Goal: Task Accomplishment & Management: Complete application form

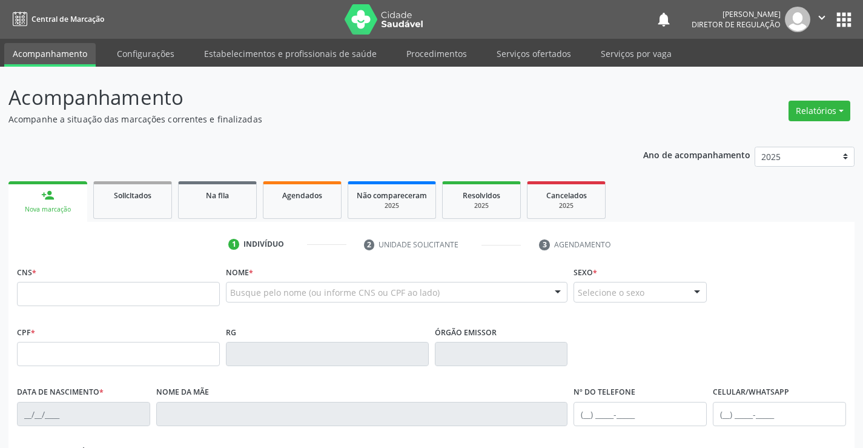
click at [64, 321] on div "CNS *" at bounding box center [118, 293] width 209 height 60
click at [88, 300] on input "text" at bounding box center [118, 294] width 203 height 24
type input "708 6005 1600 7186"
type input "0526554160"
type input "21/01/1954"
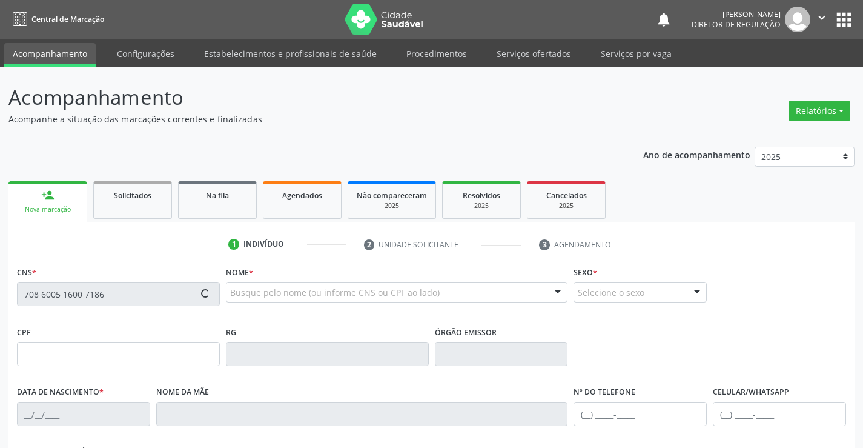
type input "(74) 3645-1124"
type input "(74) 99965-5017"
type input "638.412.075-53"
type input "S/N"
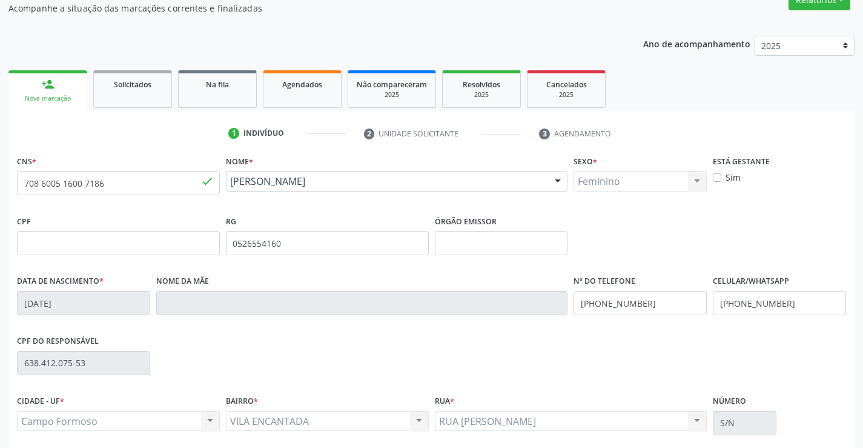
scroll to position [121, 0]
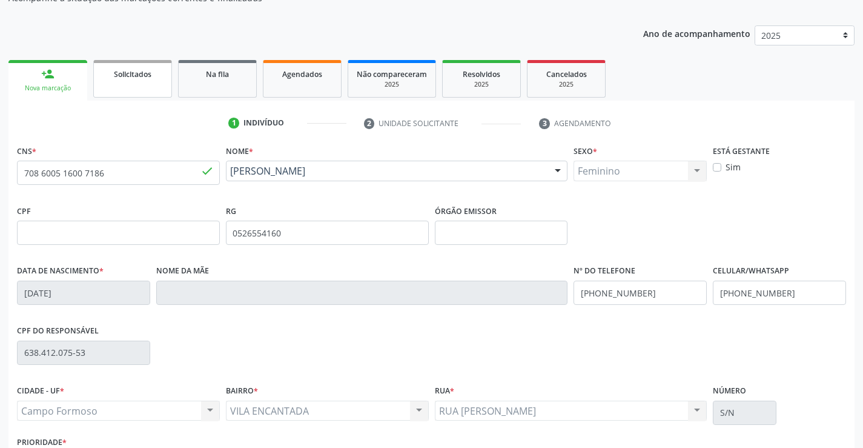
click at [136, 97] on link "Solicitados" at bounding box center [132, 79] width 79 height 38
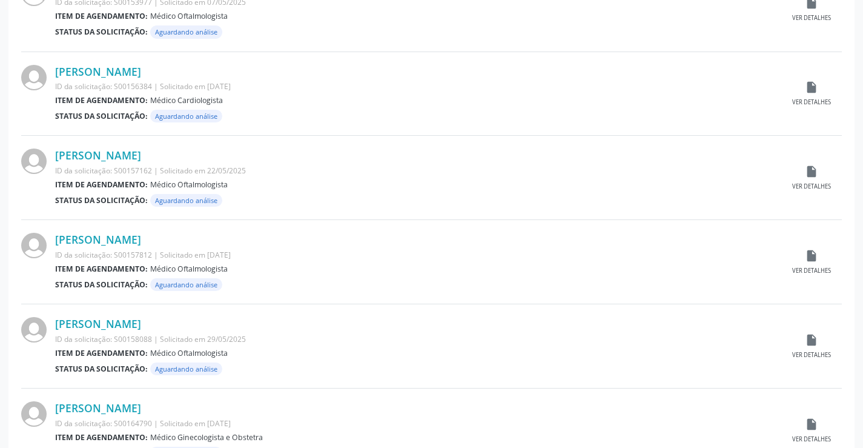
scroll to position [1195, 0]
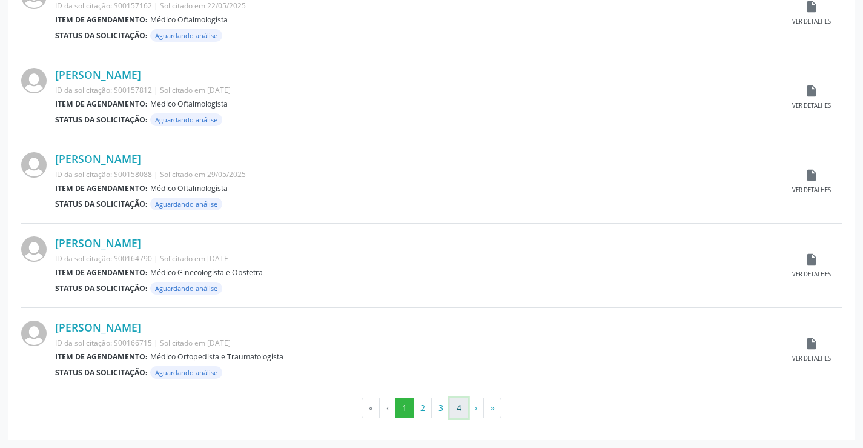
click at [454, 405] on button "4" at bounding box center [459, 407] width 19 height 21
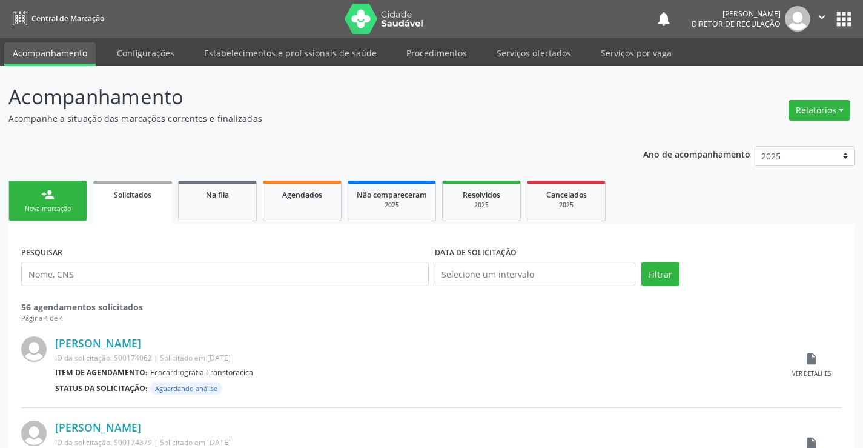
scroll to position [0, 0]
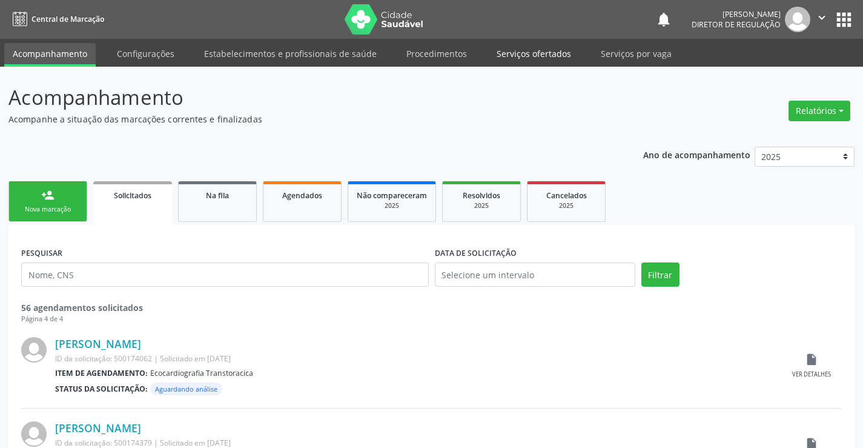
click at [505, 50] on link "Serviços ofertados" at bounding box center [533, 53] width 91 height 21
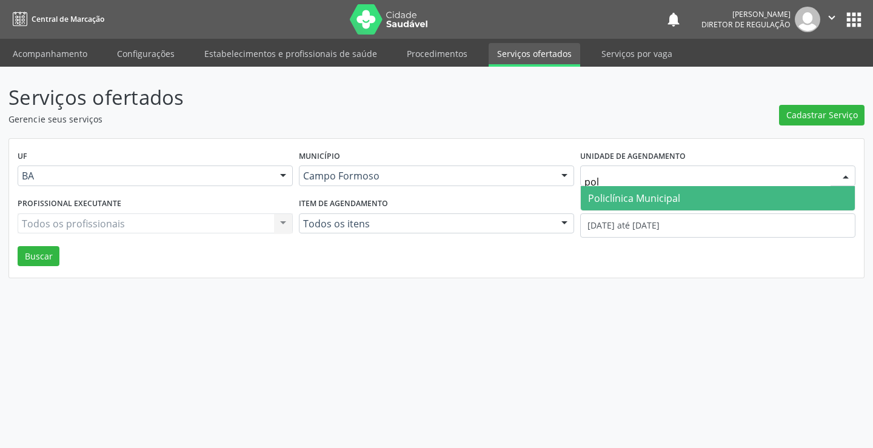
type input "poli"
click at [622, 198] on span "Policlínica Municipal" at bounding box center [634, 197] width 92 height 13
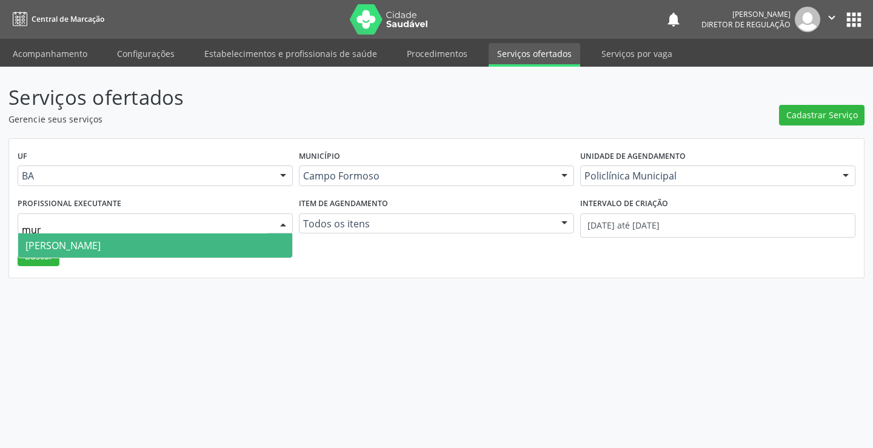
type input "muri"
click at [189, 245] on span "[PERSON_NAME]" at bounding box center [155, 245] width 274 height 24
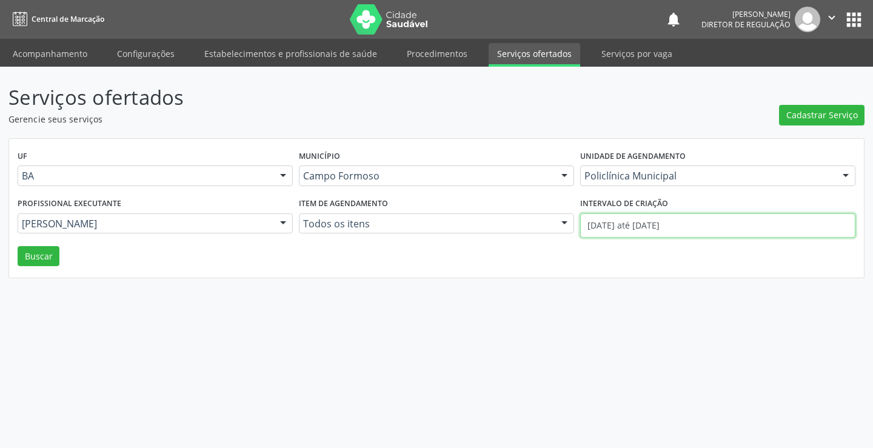
click at [604, 230] on input "01/09/2025 até 02/09/2025" at bounding box center [717, 225] width 275 height 24
click at [30, 259] on button "Buscar" at bounding box center [39, 256] width 42 height 21
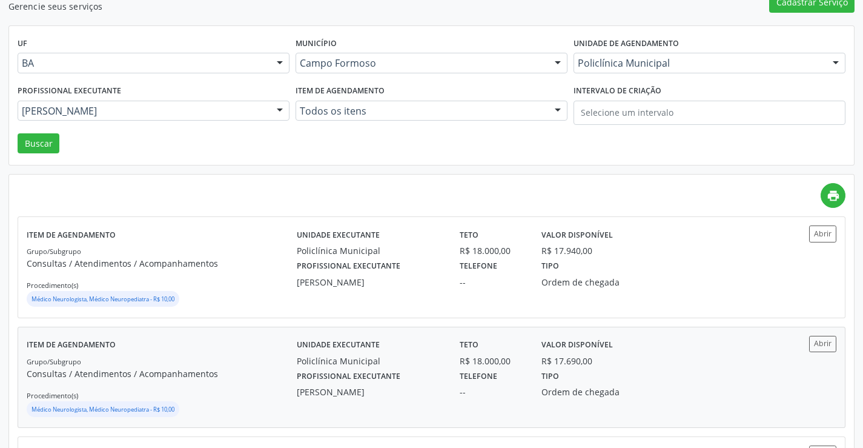
scroll to position [121, 0]
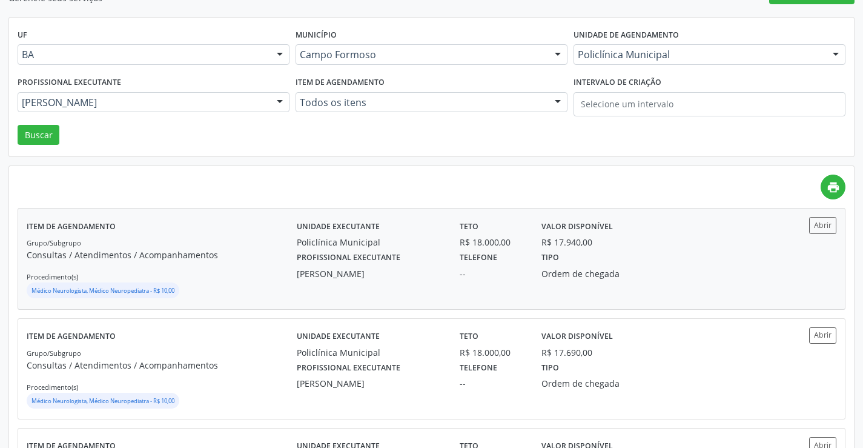
click at [827, 239] on div "Abrir" at bounding box center [803, 258] width 67 height 83
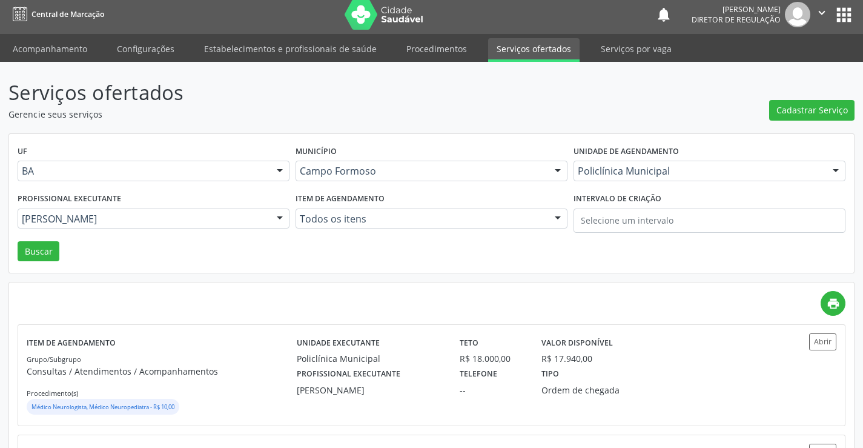
scroll to position [0, 0]
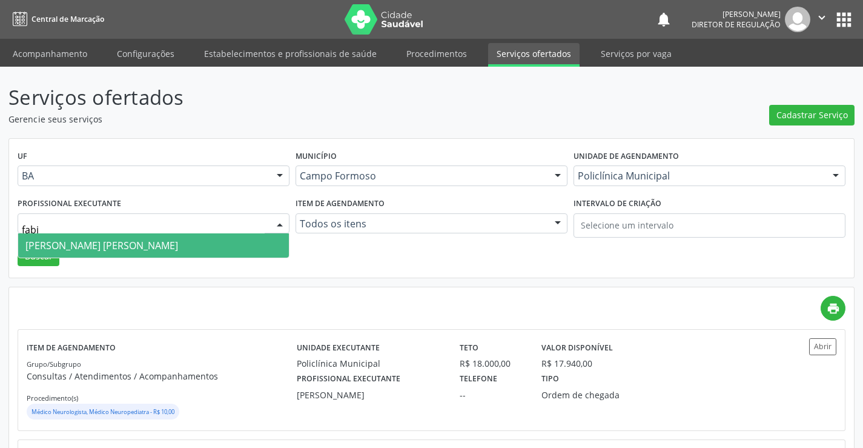
type input "fabio"
click at [178, 241] on span "Fabio Rodrigues Damasceno Domingues" at bounding box center [101, 245] width 153 height 13
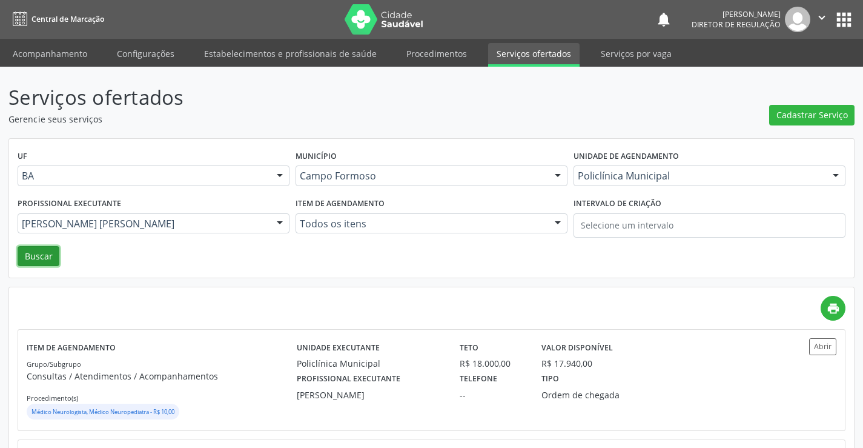
click at [38, 259] on button "Buscar" at bounding box center [39, 256] width 42 height 21
click at [680, 339] on div "Unidade executante Policlínica Municipal Teto R$ 18.000,00 Valor disponível R$ …" at bounding box center [533, 354] width 490 height 32
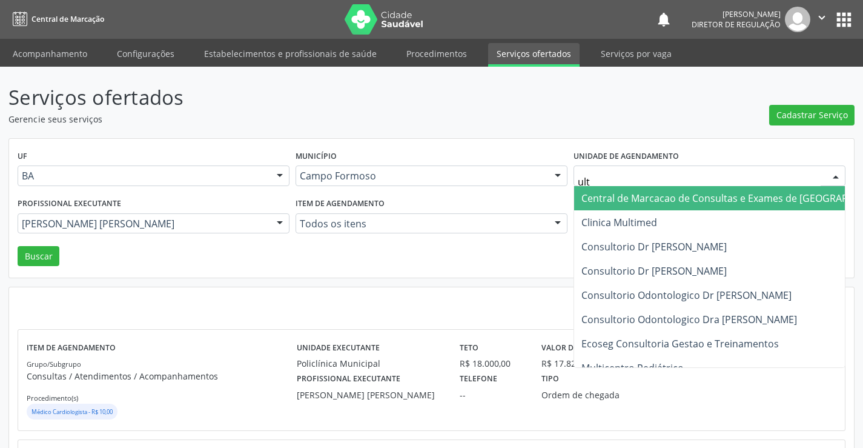
type input "ultr"
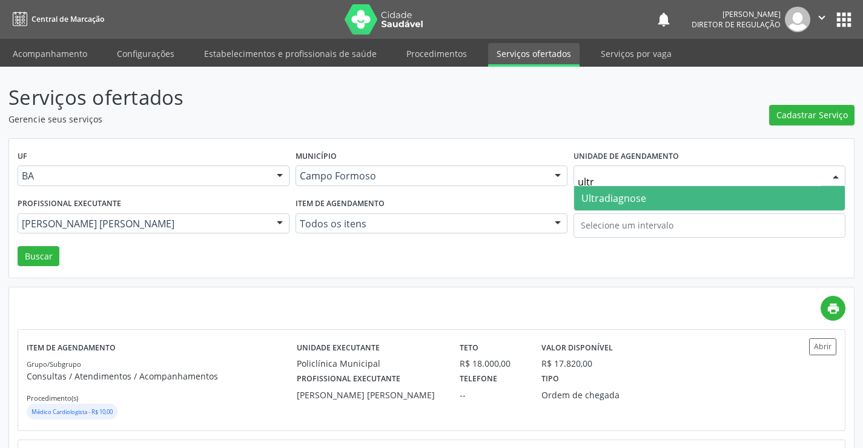
click at [655, 193] on span "Ultradiagnose" at bounding box center [709, 198] width 271 height 24
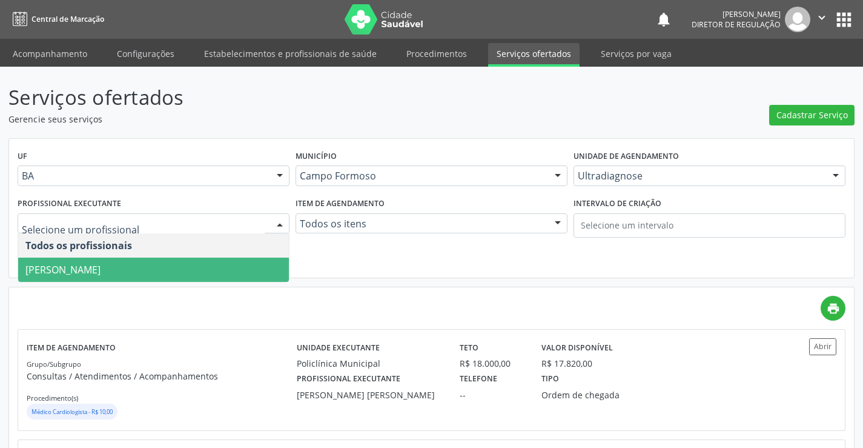
click at [139, 271] on span "Alciole Mendes Muritiba" at bounding box center [153, 270] width 271 height 24
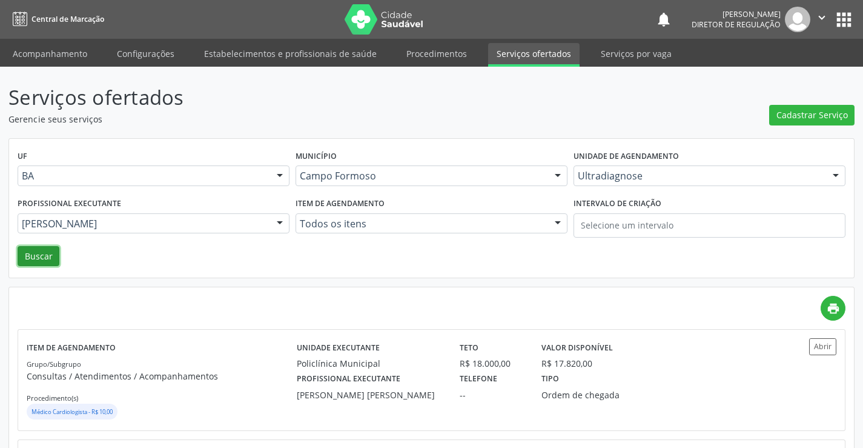
click at [53, 261] on button "Buscar" at bounding box center [39, 256] width 42 height 21
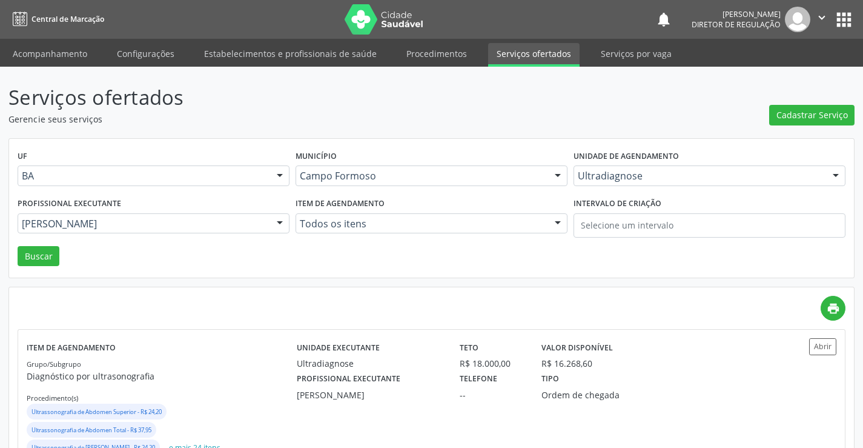
scroll to position [61, 0]
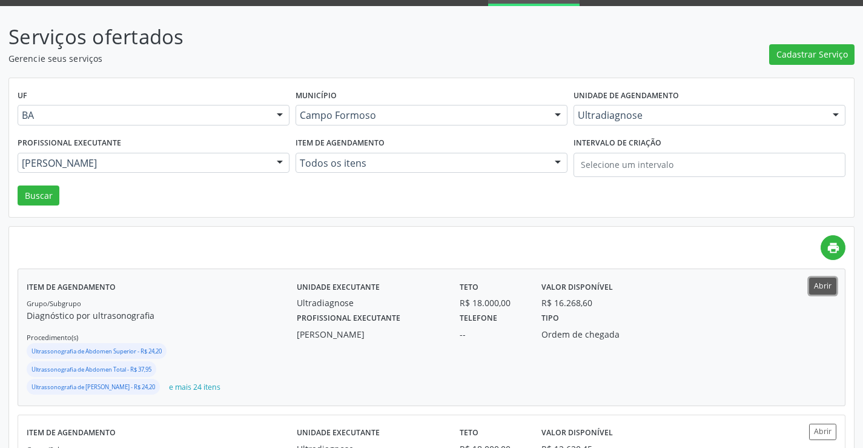
click at [830, 278] on button "Abrir" at bounding box center [822, 286] width 27 height 16
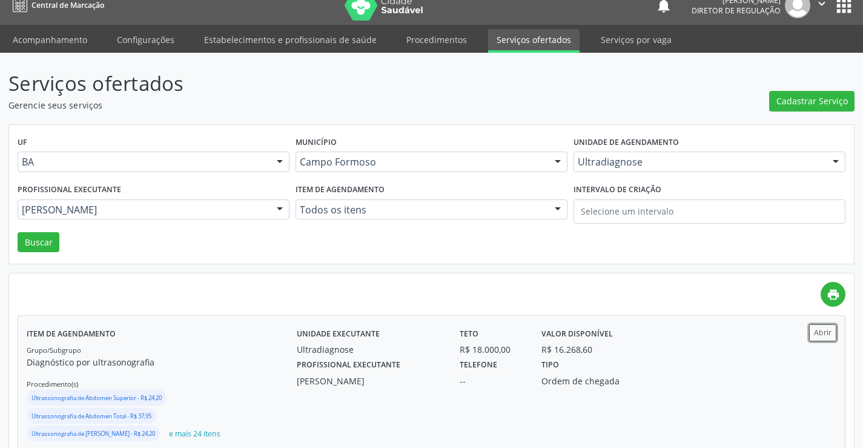
scroll to position [0, 0]
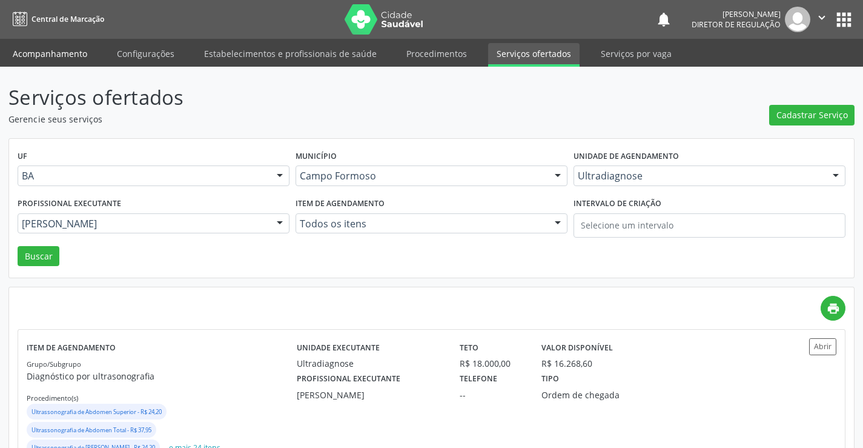
click at [43, 59] on link "Acompanhamento" at bounding box center [49, 53] width 91 height 21
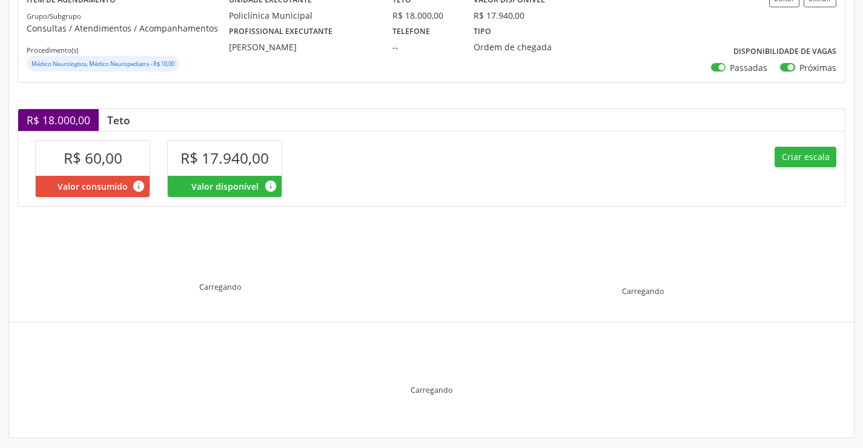
scroll to position [173, 0]
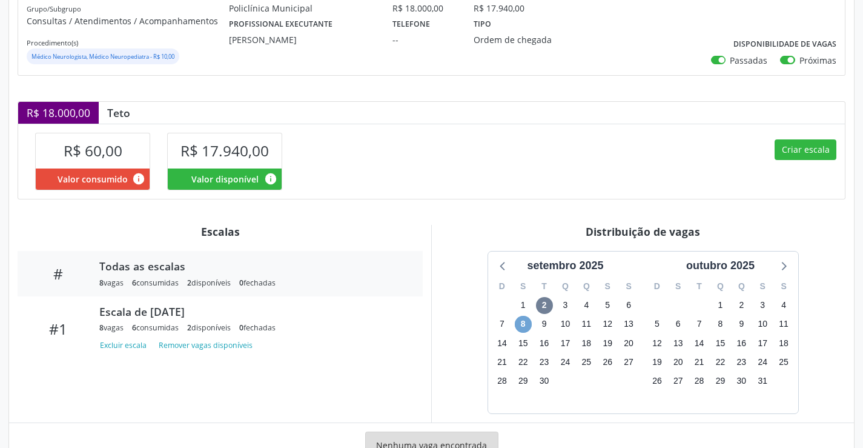
click at [531, 320] on span "8" at bounding box center [523, 324] width 17 height 17
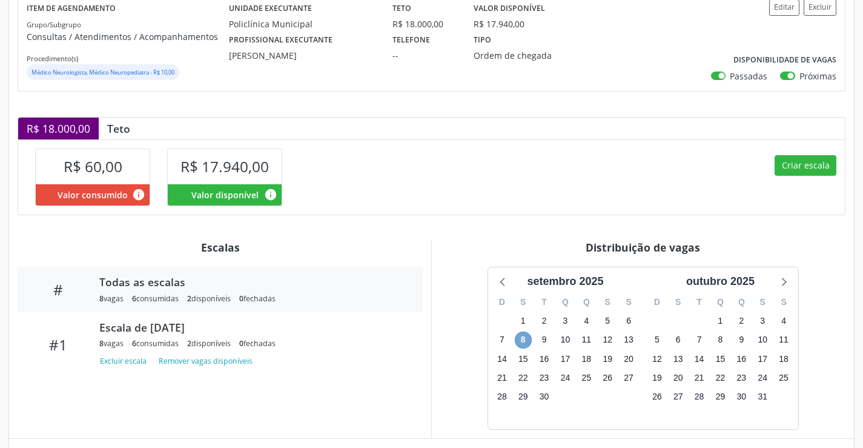
scroll to position [138, 0]
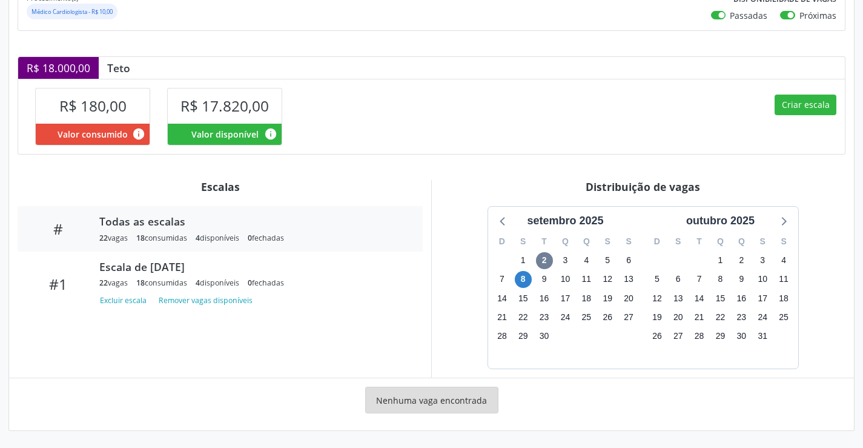
scroll to position [218, 0]
click at [522, 279] on span "8" at bounding box center [523, 279] width 17 height 17
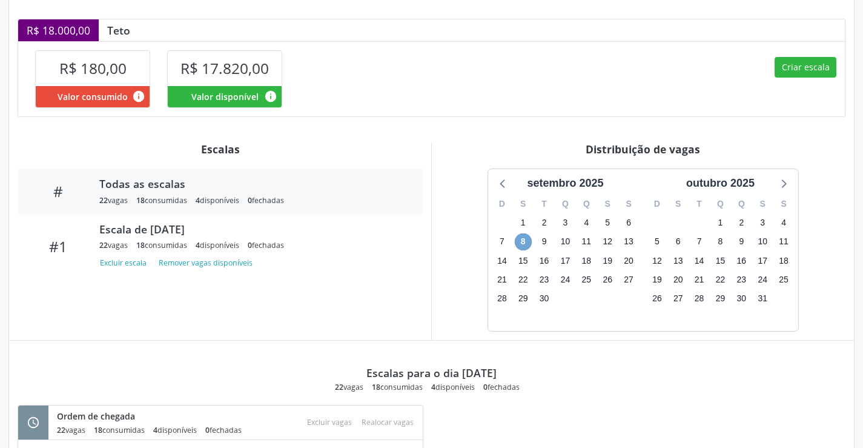
scroll to position [250, 0]
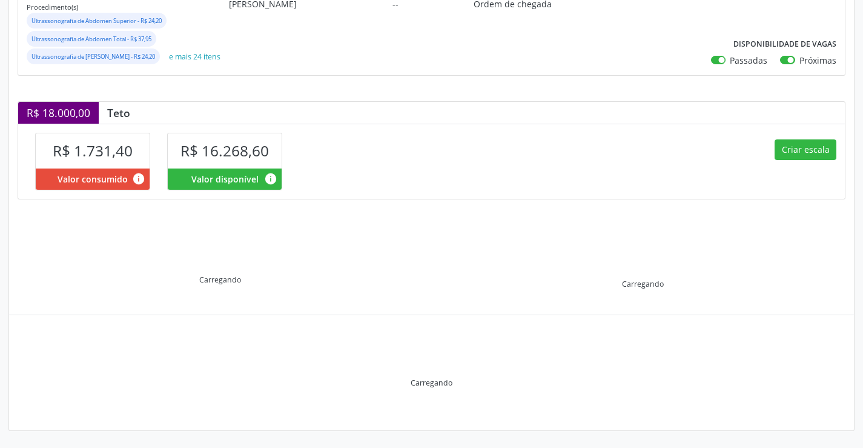
scroll to position [225, 0]
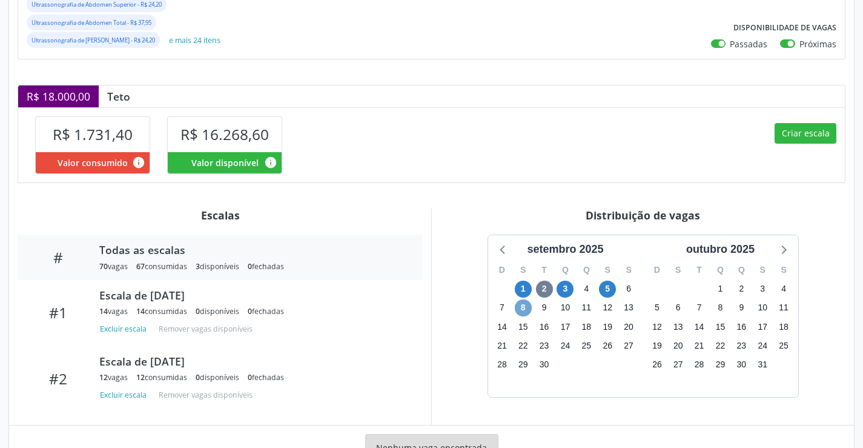
click at [520, 316] on span "8" at bounding box center [523, 307] width 17 height 17
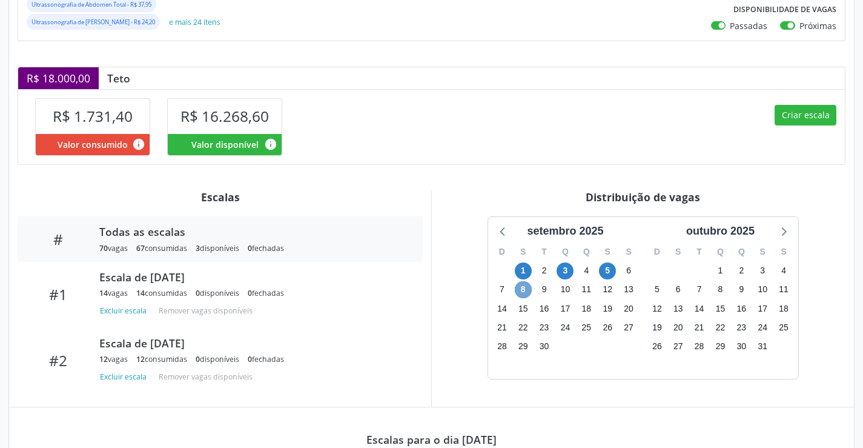
scroll to position [175, 0]
